Goal: Transaction & Acquisition: Purchase product/service

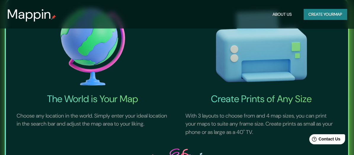
scroll to position [59, 0]
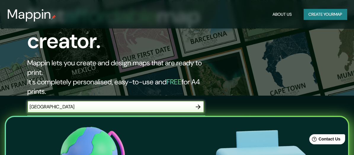
type input "[GEOGRAPHIC_DATA]"
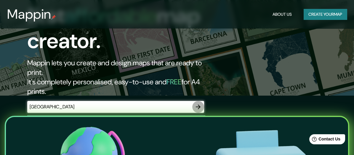
click at [201, 103] on icon "button" at bounding box center [198, 106] width 7 height 7
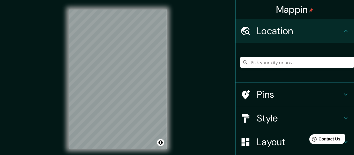
click at [266, 59] on input "Pick your city or area" at bounding box center [297, 62] width 114 height 11
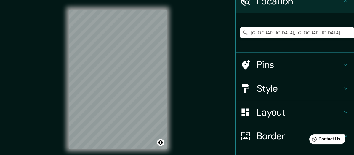
scroll to position [13, 0]
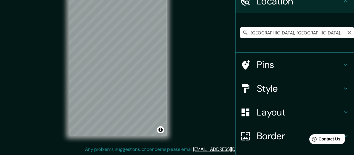
click at [291, 32] on input "[GEOGRAPHIC_DATA], [GEOGRAPHIC_DATA], [GEOGRAPHIC_DATA]" at bounding box center [297, 32] width 114 height 11
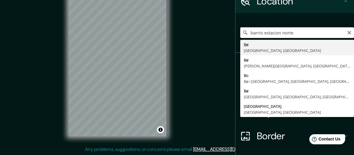
drag, startPoint x: 261, startPoint y: 33, endPoint x: 220, endPoint y: 33, distance: 40.6
click at [220, 33] on div "Mappin Location barrio [GEOGRAPHIC_DATA], [GEOGRAPHIC_DATA] [PERSON_NAME][GEOGR…" at bounding box center [177, 71] width 354 height 168
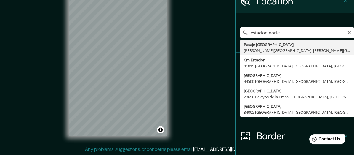
click at [291, 33] on input "estacion norte" at bounding box center [297, 32] width 114 height 11
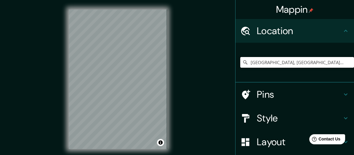
scroll to position [0, 0]
click at [339, 63] on input "[GEOGRAPHIC_DATA], [GEOGRAPHIC_DATA], [GEOGRAPHIC_DATA]" at bounding box center [297, 62] width 114 height 11
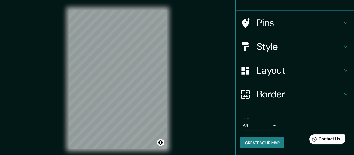
scroll to position [42, 0]
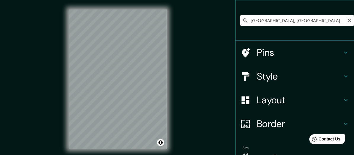
click at [286, 22] on input "[GEOGRAPHIC_DATA], [GEOGRAPHIC_DATA], [GEOGRAPHIC_DATA]" at bounding box center [297, 20] width 114 height 11
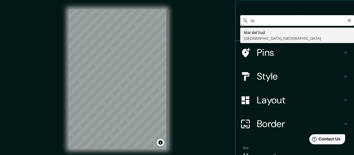
type input "t"
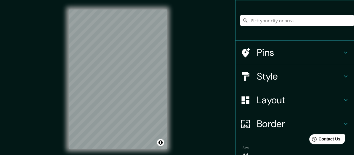
type input ","
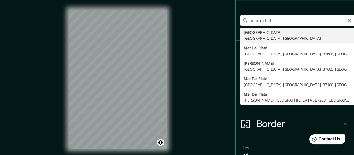
type input "[GEOGRAPHIC_DATA], [GEOGRAPHIC_DATA], [GEOGRAPHIC_DATA]"
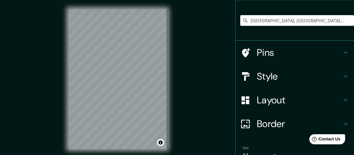
click at [268, 79] on h4 "Style" at bounding box center [299, 76] width 85 height 12
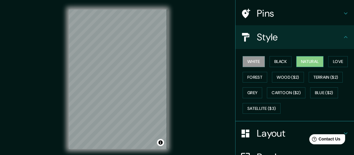
click at [299, 60] on button "Natural" at bounding box center [309, 61] width 27 height 11
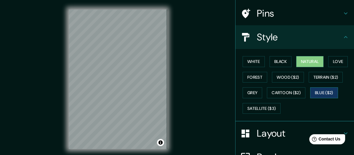
click at [320, 92] on button "Blue ($2)" at bounding box center [324, 92] width 28 height 11
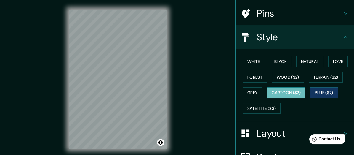
click at [290, 92] on button "Cartoon ($2)" at bounding box center [286, 92] width 39 height 11
click at [173, 96] on div "© Mapbox © OpenStreetMap Improve this map" at bounding box center [117, 79] width 117 height 158
click at [265, 132] on h4 "Layout" at bounding box center [299, 133] width 85 height 12
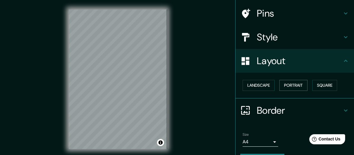
click at [289, 86] on button "Portrait" at bounding box center [294, 85] width 28 height 11
click at [256, 87] on button "Landscape" at bounding box center [259, 85] width 32 height 11
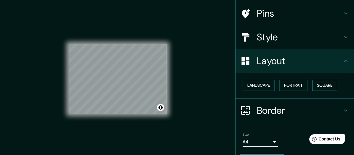
click at [328, 85] on button "Square" at bounding box center [324, 85] width 25 height 11
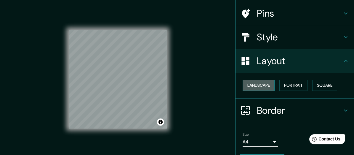
click at [265, 87] on button "Landscape" at bounding box center [259, 85] width 32 height 11
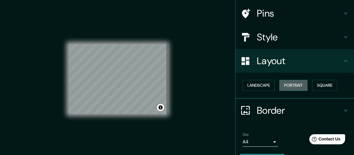
click at [289, 84] on button "Portrait" at bounding box center [294, 85] width 28 height 11
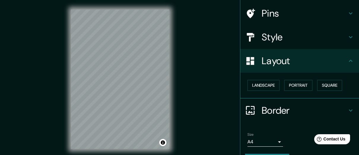
click at [266, 140] on body "Mappin Location [GEOGRAPHIC_DATA], [GEOGRAPHIC_DATA], [GEOGRAPHIC_DATA] Pins St…" at bounding box center [179, 77] width 359 height 155
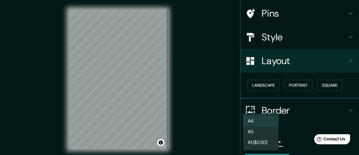
click at [284, 110] on div at bounding box center [179, 77] width 359 height 155
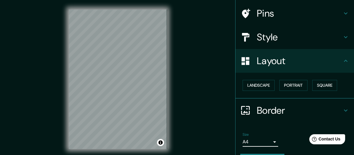
click at [342, 111] on icon at bounding box center [345, 110] width 7 height 7
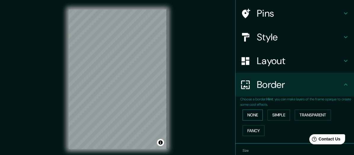
click at [254, 113] on button "None" at bounding box center [253, 114] width 20 height 11
click at [277, 113] on button "Simple" at bounding box center [279, 114] width 23 height 11
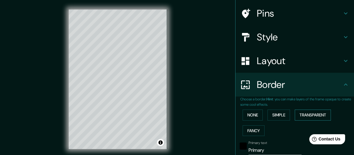
click at [307, 113] on button "Transparent" at bounding box center [313, 114] width 36 height 11
click at [252, 130] on button "Fancy" at bounding box center [254, 130] width 22 height 11
click at [251, 112] on button "None" at bounding box center [253, 114] width 20 height 11
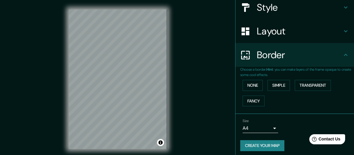
scroll to position [74, 0]
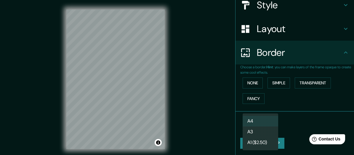
click at [267, 125] on body "Mappin Location [GEOGRAPHIC_DATA], [GEOGRAPHIC_DATA], [GEOGRAPHIC_DATA] Pins St…" at bounding box center [177, 77] width 354 height 155
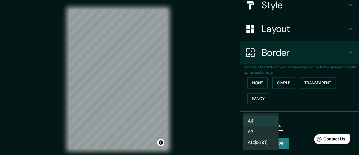
click at [305, 120] on div at bounding box center [179, 77] width 359 height 155
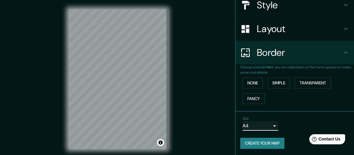
scroll to position [15, 0]
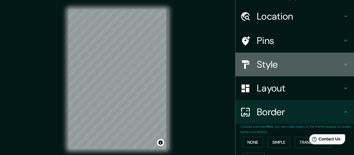
click at [306, 67] on h4 "Style" at bounding box center [299, 64] width 85 height 12
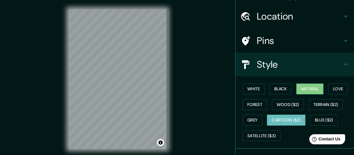
click at [305, 89] on button "Natural" at bounding box center [309, 88] width 27 height 11
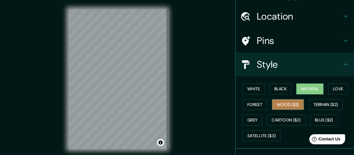
click at [290, 103] on button "Wood ($2)" at bounding box center [288, 104] width 32 height 11
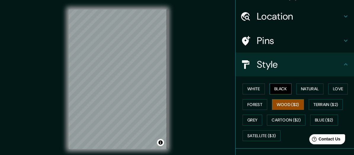
click at [276, 89] on button "Black" at bounding box center [281, 88] width 22 height 11
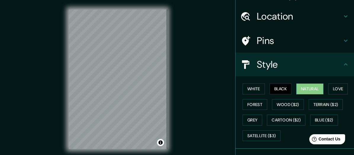
click at [314, 87] on button "Natural" at bounding box center [309, 88] width 27 height 11
click at [335, 86] on button "Love" at bounding box center [338, 88] width 20 height 11
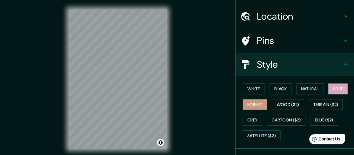
click at [252, 103] on button "Forest" at bounding box center [255, 104] width 25 height 11
click at [249, 120] on button "Grey" at bounding box center [253, 119] width 20 height 11
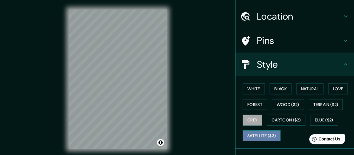
click at [252, 130] on button "Satellite ($3)" at bounding box center [262, 135] width 38 height 11
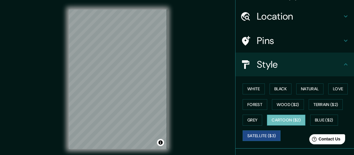
click at [277, 119] on button "Cartoon ($2)" at bounding box center [286, 119] width 39 height 11
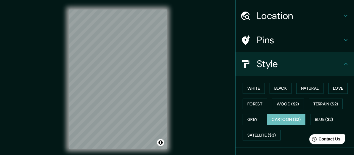
scroll to position [0, 0]
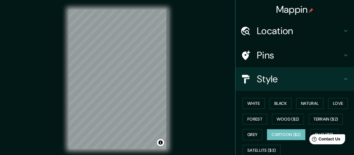
click at [206, 76] on div "Mappin Location [GEOGRAPHIC_DATA], [GEOGRAPHIC_DATA], [GEOGRAPHIC_DATA] Pins St…" at bounding box center [177, 84] width 354 height 168
click at [208, 76] on div "Mappin Location [GEOGRAPHIC_DATA], [GEOGRAPHIC_DATA], [GEOGRAPHIC_DATA] Pins St…" at bounding box center [177, 84] width 354 height 168
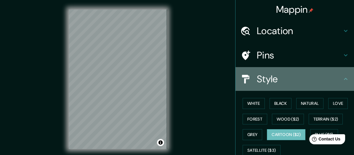
click at [257, 82] on h4 "Style" at bounding box center [299, 79] width 85 height 12
click at [305, 79] on h4 "Style" at bounding box center [299, 79] width 85 height 12
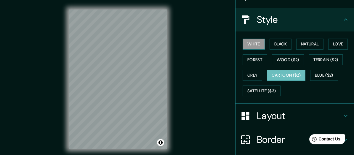
scroll to position [104, 0]
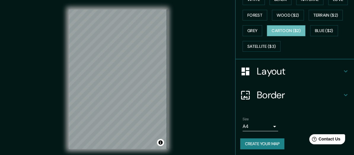
click at [261, 142] on button "Create your map" at bounding box center [262, 143] width 44 height 11
click at [270, 141] on button "Create your map" at bounding box center [262, 143] width 44 height 11
click at [185, 52] on div "Mappin Location [GEOGRAPHIC_DATA], [GEOGRAPHIC_DATA], [GEOGRAPHIC_DATA] Pins St…" at bounding box center [177, 84] width 354 height 168
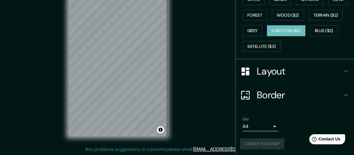
scroll to position [0, 0]
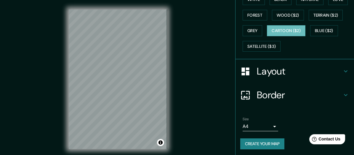
drag, startPoint x: 172, startPoint y: 106, endPoint x: 206, endPoint y: 71, distance: 49.1
click at [206, 69] on div "Mappin Location [GEOGRAPHIC_DATA], [GEOGRAPHIC_DATA], [GEOGRAPHIC_DATA] Pins St…" at bounding box center [177, 84] width 354 height 168
drag, startPoint x: 260, startPoint y: 144, endPoint x: 218, endPoint y: 110, distance: 53.7
click at [218, 110] on div "Mappin Location [GEOGRAPHIC_DATA], [GEOGRAPHIC_DATA], [GEOGRAPHIC_DATA] Pins St…" at bounding box center [177, 84] width 354 height 168
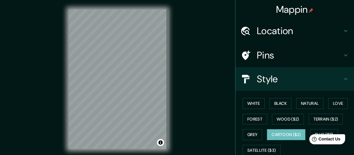
click at [296, 28] on h4 "Location" at bounding box center [299, 31] width 85 height 12
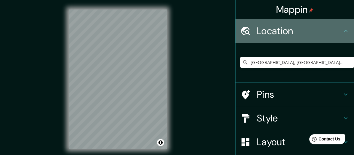
click at [296, 28] on h4 "Location" at bounding box center [299, 31] width 85 height 12
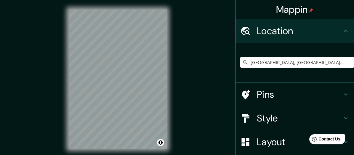
click at [280, 87] on div "Pins" at bounding box center [295, 94] width 119 height 24
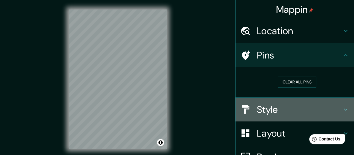
click at [262, 108] on h4 "Style" at bounding box center [299, 109] width 85 height 12
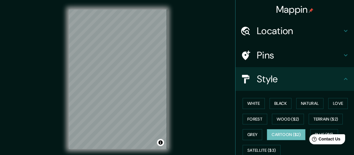
scroll to position [30, 0]
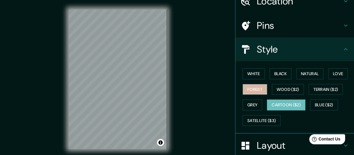
click at [255, 90] on button "Forest" at bounding box center [255, 89] width 25 height 11
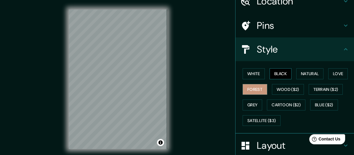
click at [276, 73] on button "Black" at bounding box center [281, 73] width 22 height 11
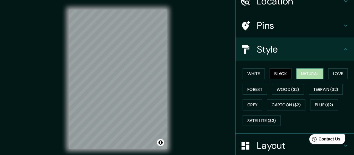
click at [307, 68] on button "Natural" at bounding box center [309, 73] width 27 height 11
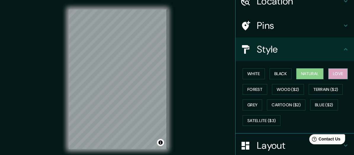
click at [338, 69] on button "Love" at bounding box center [338, 73] width 20 height 11
click at [252, 77] on button "White" at bounding box center [254, 73] width 22 height 11
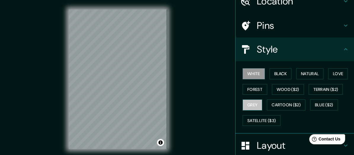
click at [249, 103] on button "Grey" at bounding box center [253, 104] width 20 height 11
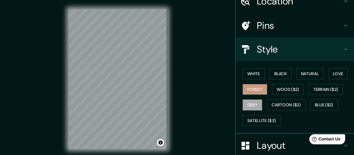
click at [256, 89] on button "Forest" at bounding box center [255, 89] width 25 height 11
click at [256, 73] on button "White" at bounding box center [254, 73] width 22 height 11
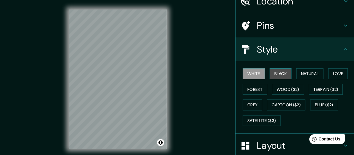
click at [280, 77] on button "Black" at bounding box center [281, 73] width 22 height 11
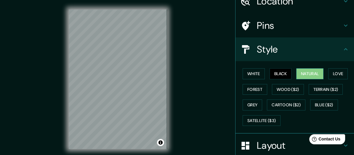
click at [303, 77] on button "Natural" at bounding box center [309, 73] width 27 height 11
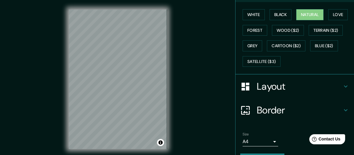
scroll to position [104, 0]
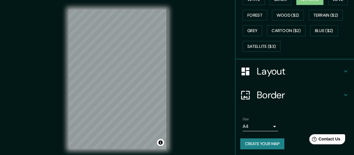
click at [257, 144] on button "Create your map" at bounding box center [262, 143] width 44 height 11
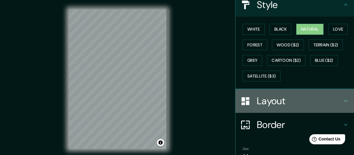
click at [274, 100] on h4 "Layout" at bounding box center [299, 101] width 85 height 12
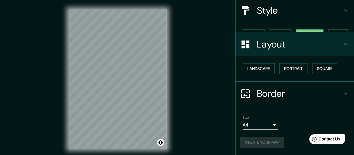
scroll to position [58, 0]
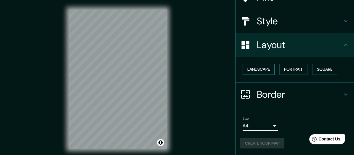
click at [255, 65] on button "Landscape" at bounding box center [259, 69] width 32 height 11
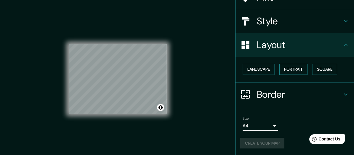
click at [280, 66] on button "Portrait" at bounding box center [294, 69] width 28 height 11
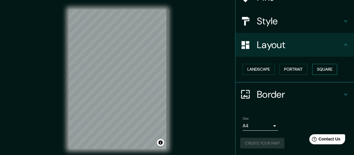
click at [314, 70] on button "Square" at bounding box center [324, 69] width 25 height 11
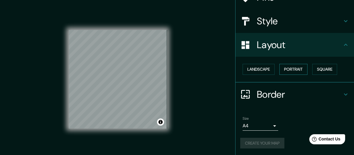
click at [292, 69] on button "Portrait" at bounding box center [294, 69] width 28 height 11
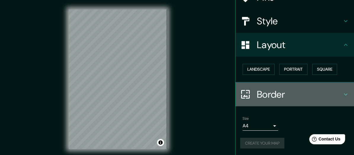
click at [266, 94] on h4 "Border" at bounding box center [299, 94] width 85 height 12
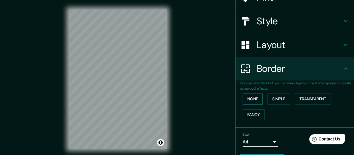
click at [253, 99] on button "None" at bounding box center [253, 98] width 20 height 11
click at [253, 116] on button "Fancy" at bounding box center [254, 114] width 22 height 11
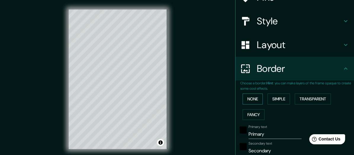
click at [250, 101] on button "None" at bounding box center [253, 98] width 20 height 11
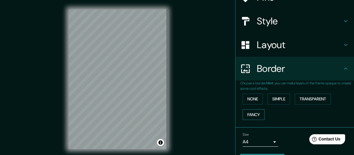
click at [251, 114] on button "Fancy" at bounding box center [254, 114] width 22 height 11
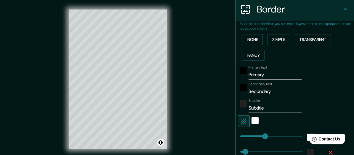
scroll to position [147, 0]
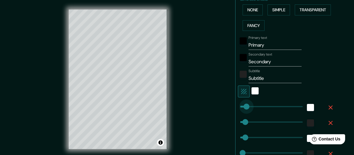
type input "0"
drag, startPoint x: 258, startPoint y: 108, endPoint x: 234, endPoint y: 113, distance: 23.7
type input "26"
type input "13"
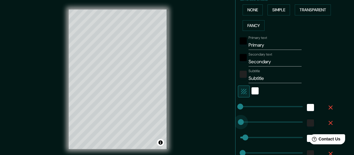
type input "0"
drag, startPoint x: 245, startPoint y: 122, endPoint x: 232, endPoint y: 123, distance: 13.7
type input "26"
type input "13"
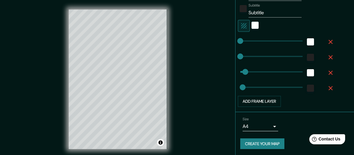
scroll to position [34, 0]
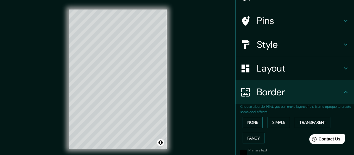
click at [251, 118] on button "None" at bounding box center [253, 122] width 20 height 11
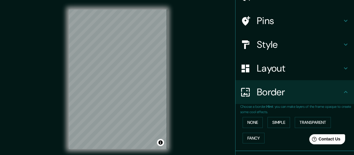
scroll to position [74, 0]
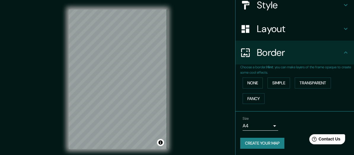
click at [213, 103] on div "Mappin Location [GEOGRAPHIC_DATA], [GEOGRAPHIC_DATA], [GEOGRAPHIC_DATA] Pins St…" at bounding box center [177, 84] width 354 height 168
click at [257, 139] on button "Create your map" at bounding box center [262, 143] width 44 height 11
